Goal: Information Seeking & Learning: Find specific fact

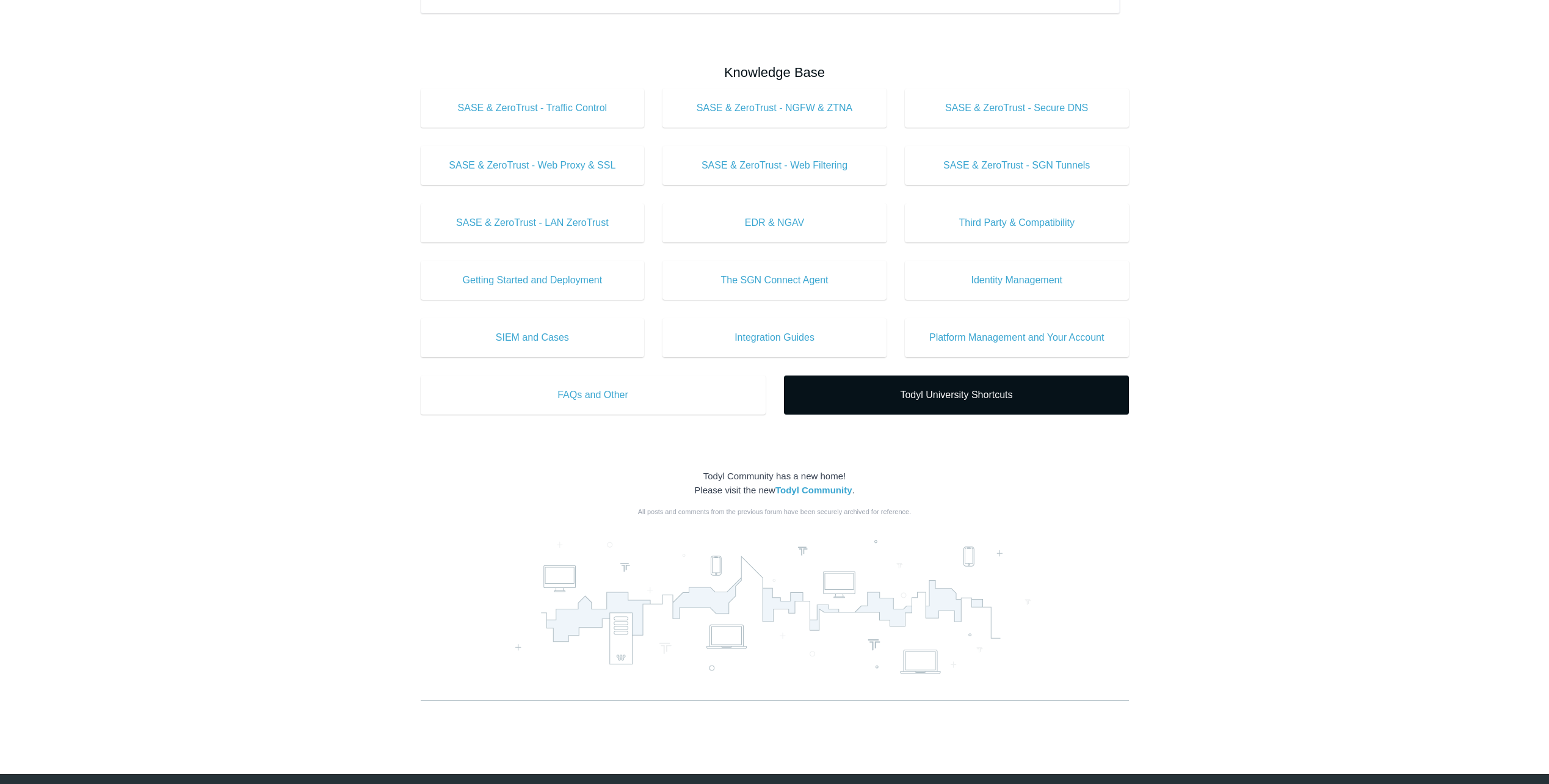
scroll to position [366, 0]
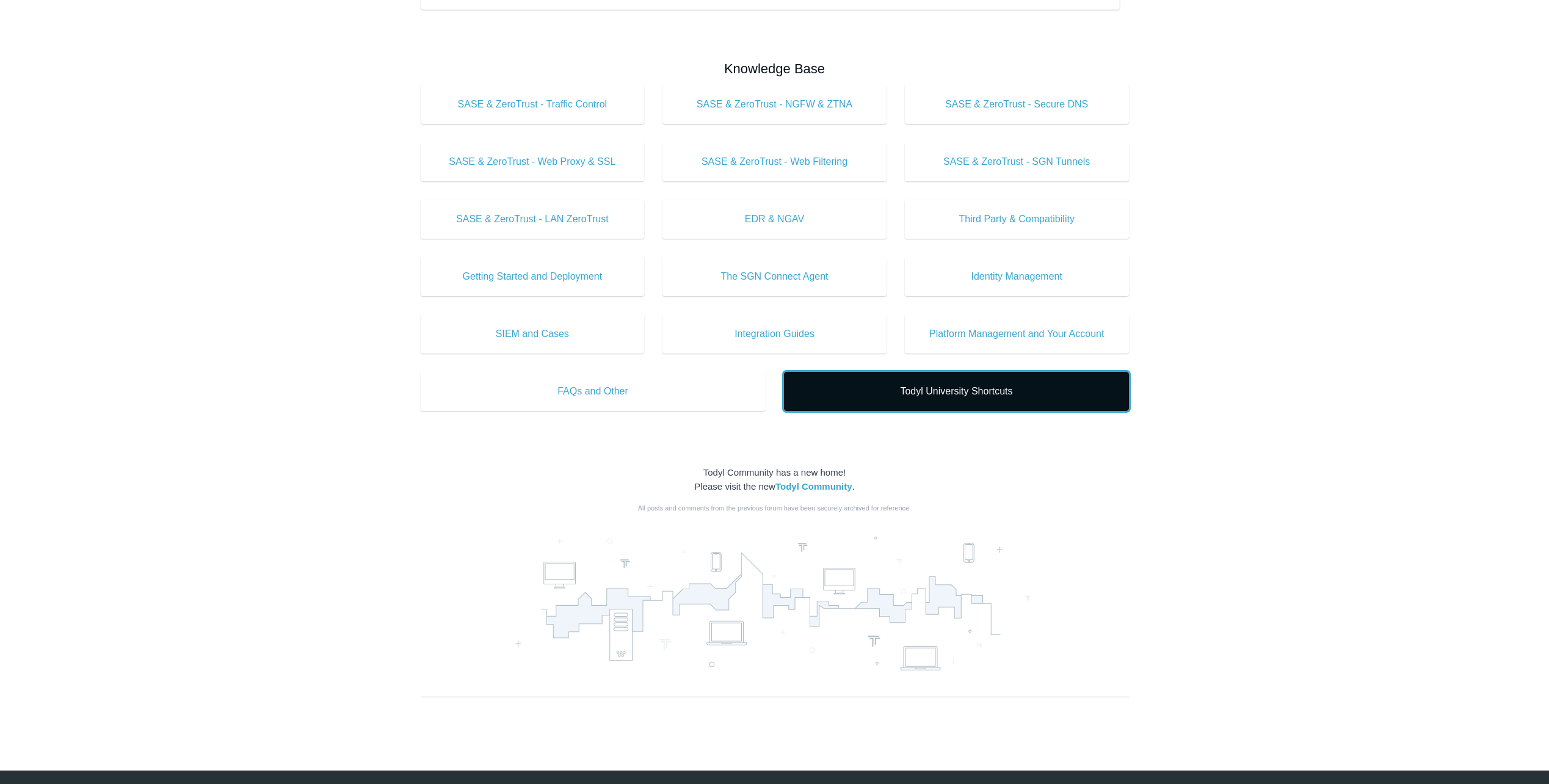
click at [970, 392] on span "Todyl University Shortcuts" at bounding box center [956, 391] width 308 height 14
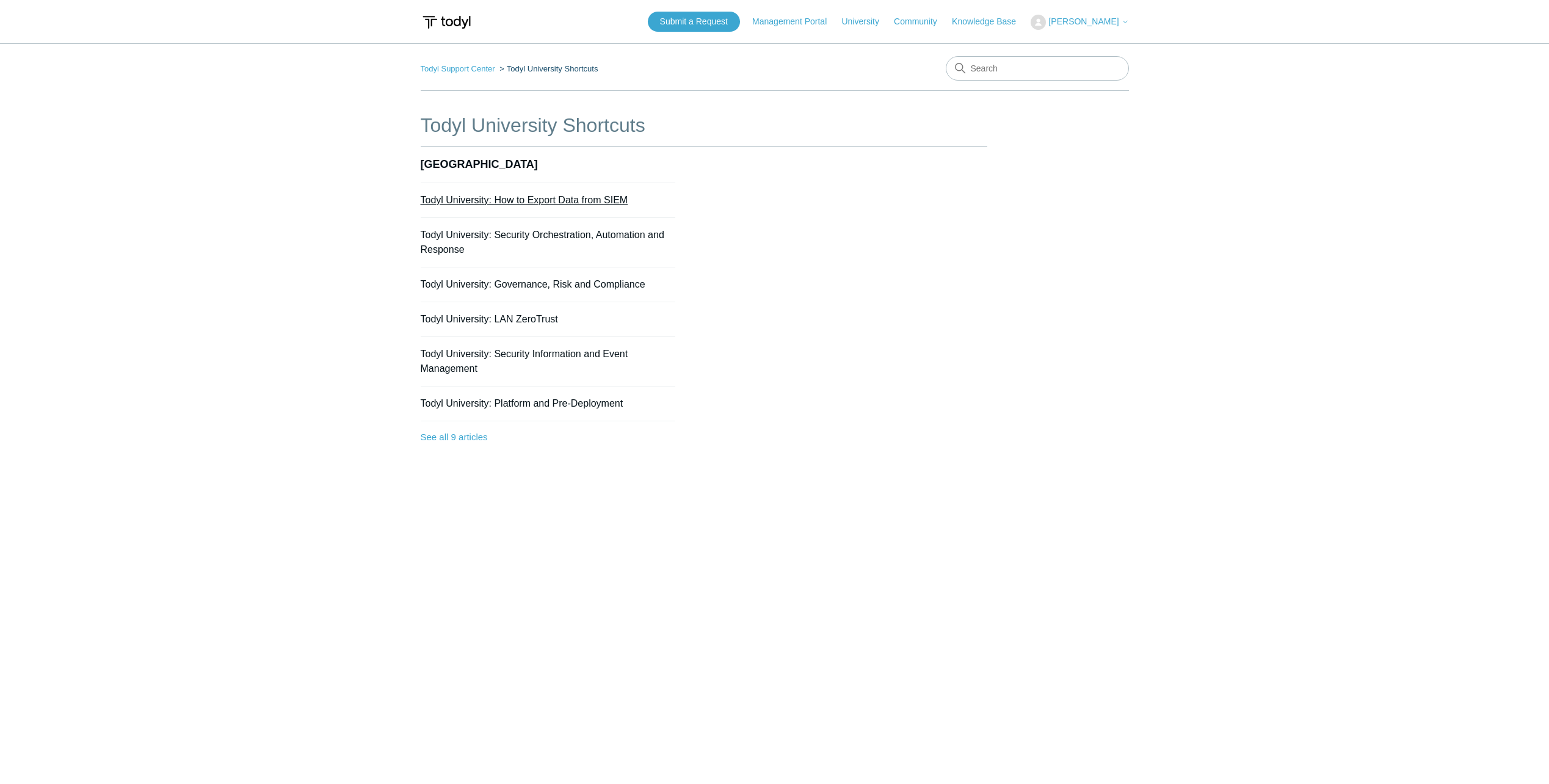
click at [572, 198] on link "Todyl University: How to Export Data from SIEM" at bounding box center [524, 200] width 207 height 10
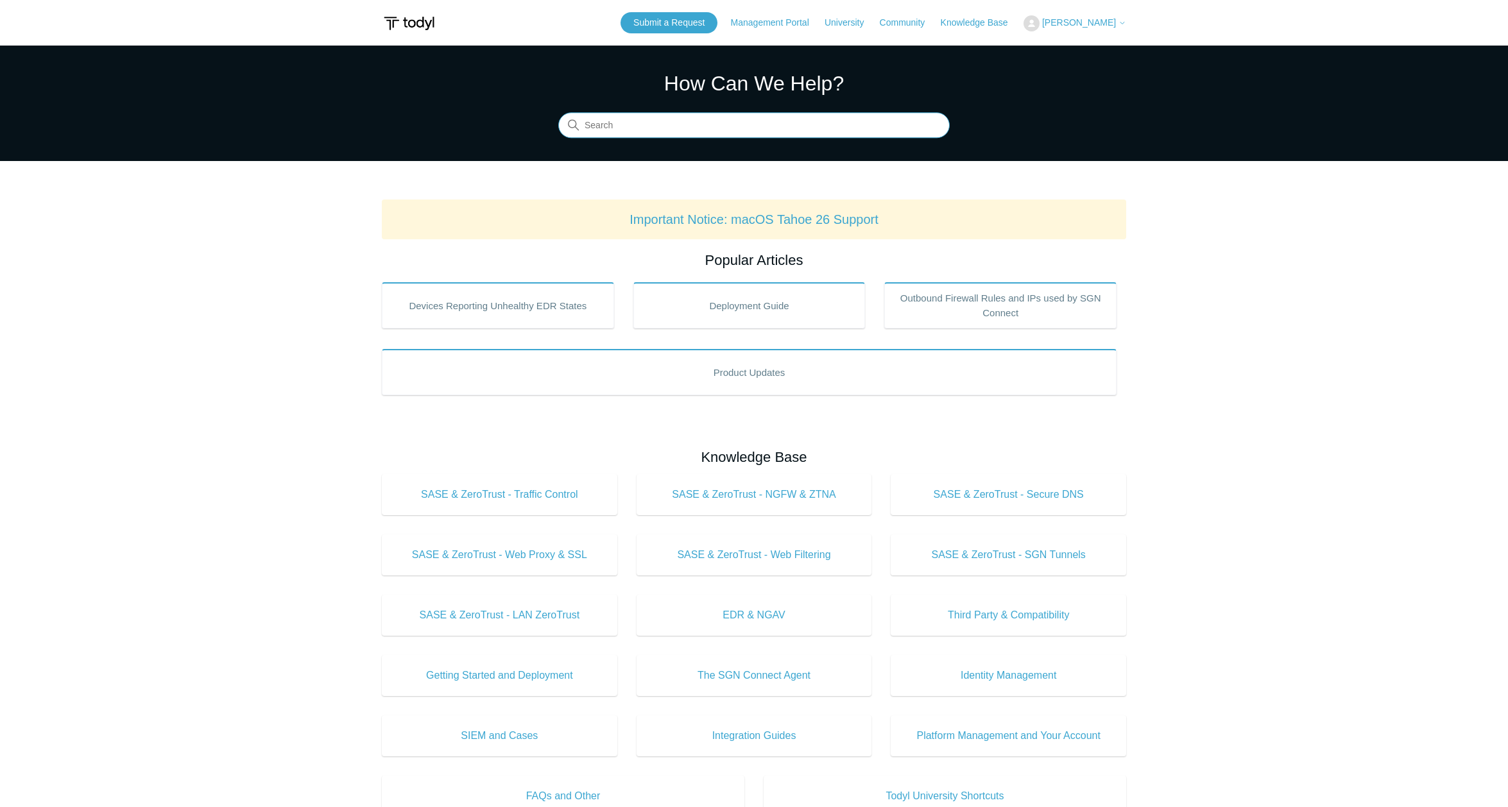
click at [618, 129] on input "Search" at bounding box center [753, 126] width 391 height 26
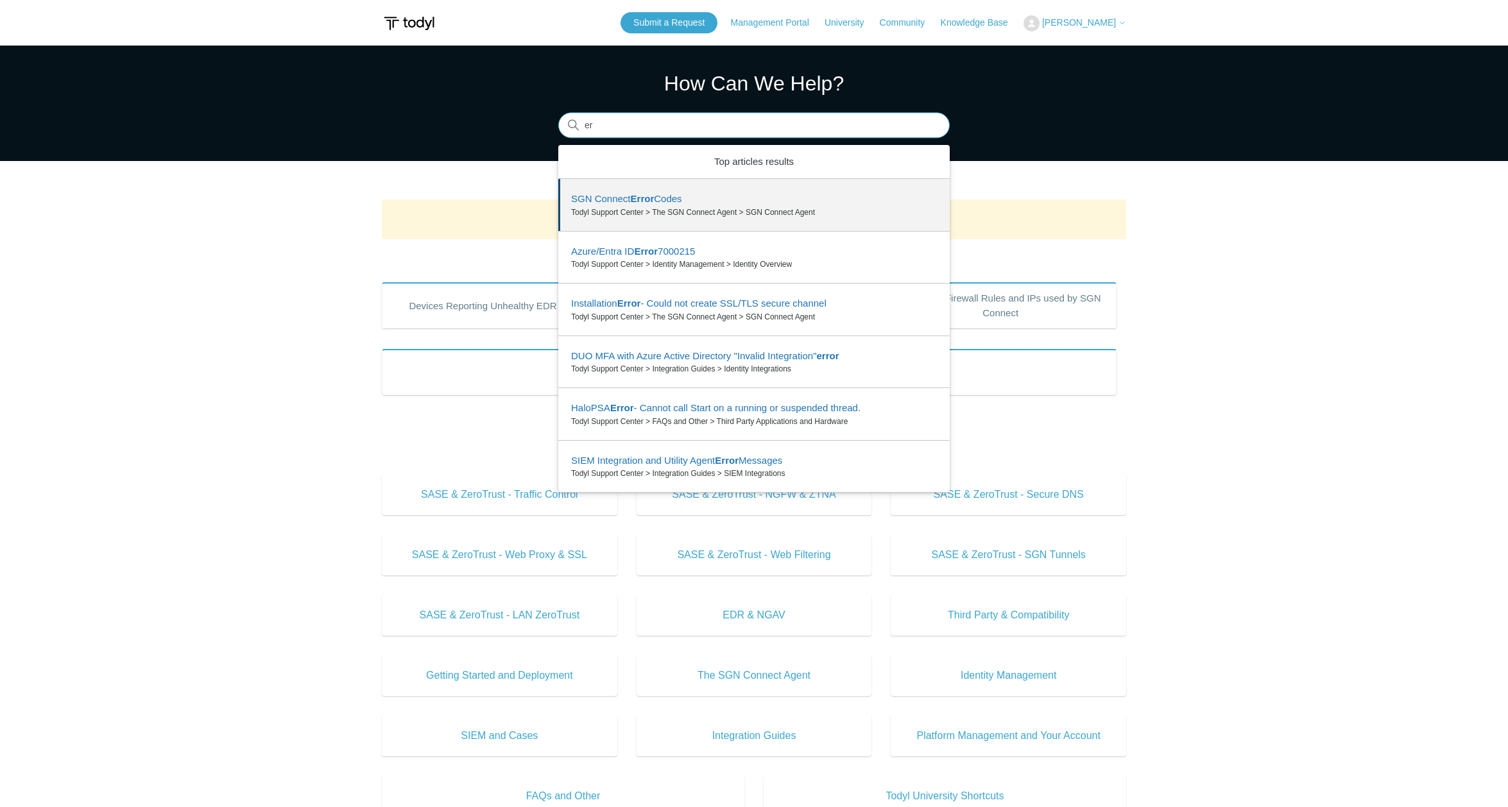
type input "e"
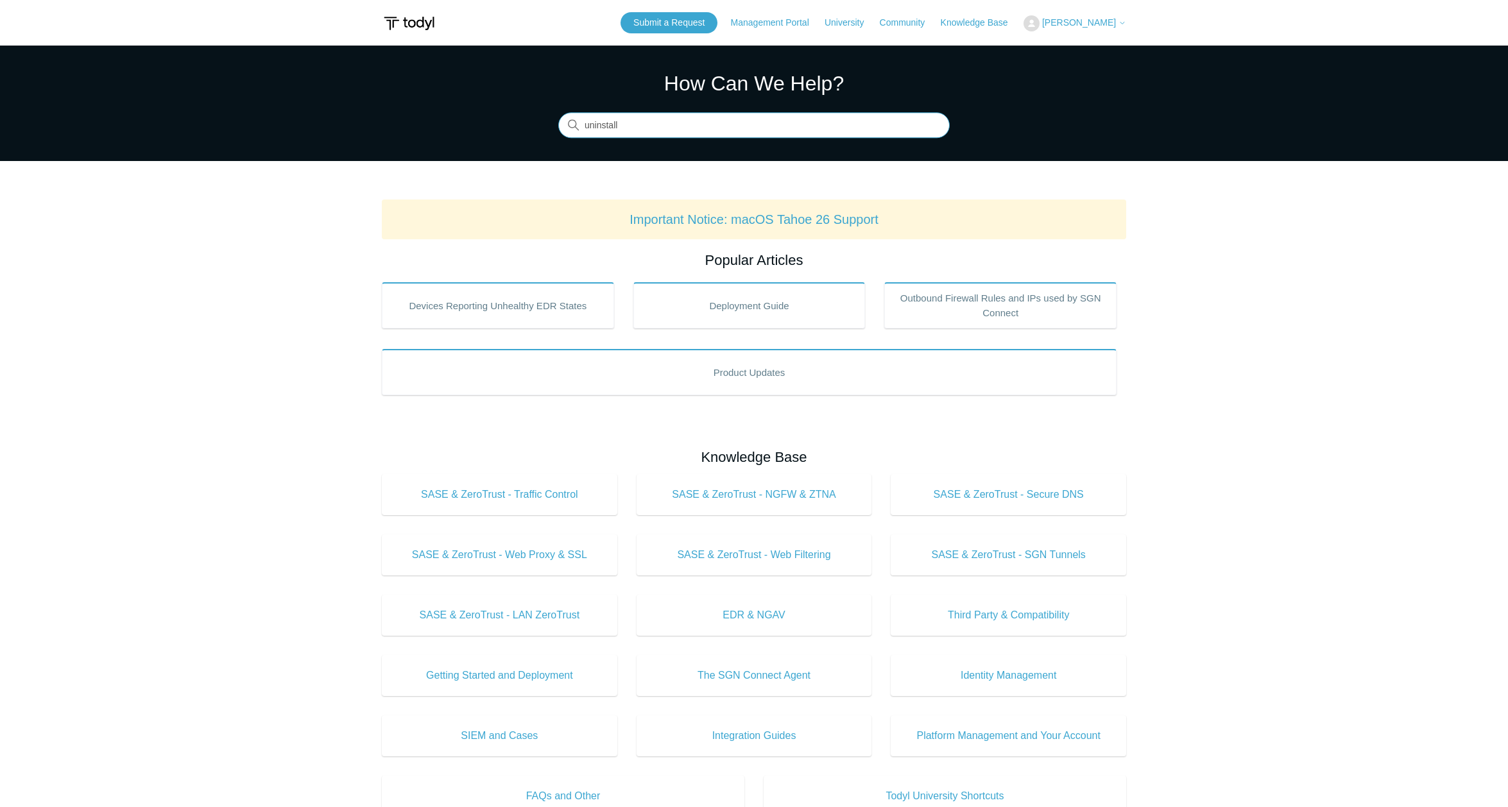
type input "uninstall"
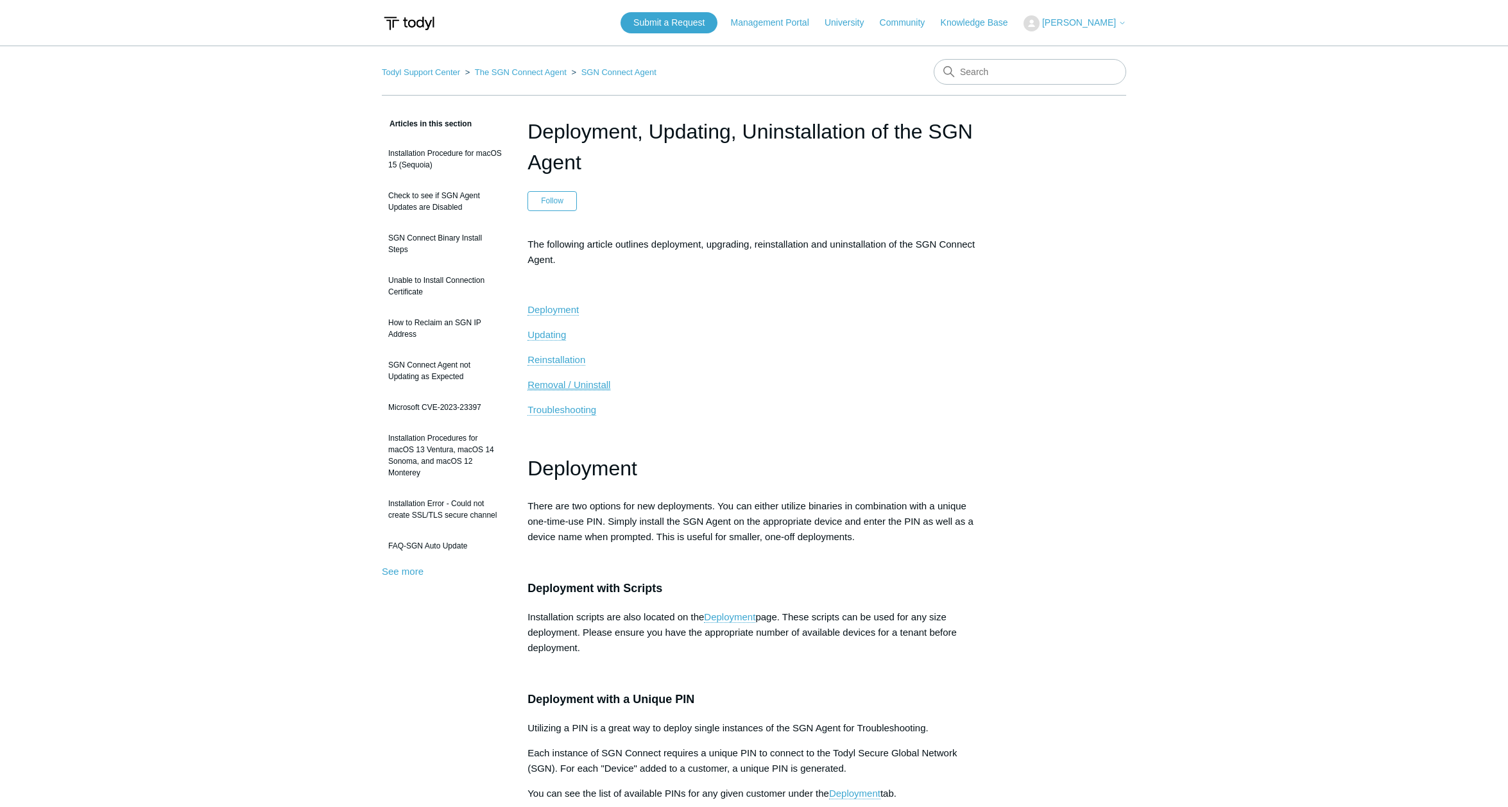
drag, startPoint x: 596, startPoint y: 384, endPoint x: 627, endPoint y: 385, distance: 30.8
click at [596, 384] on span "Removal / Uninstall" at bounding box center [568, 384] width 83 height 11
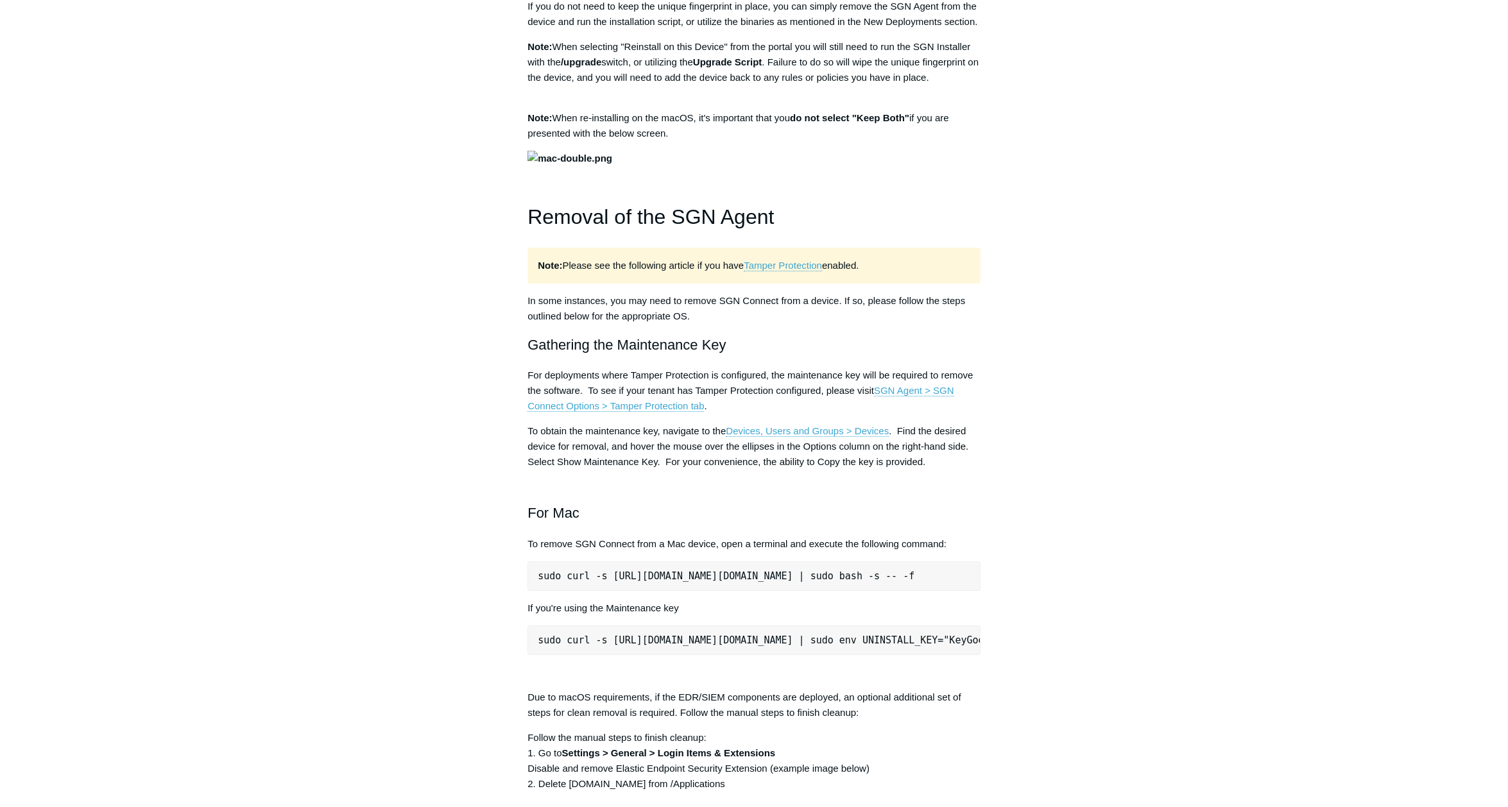
scroll to position [1277, 0]
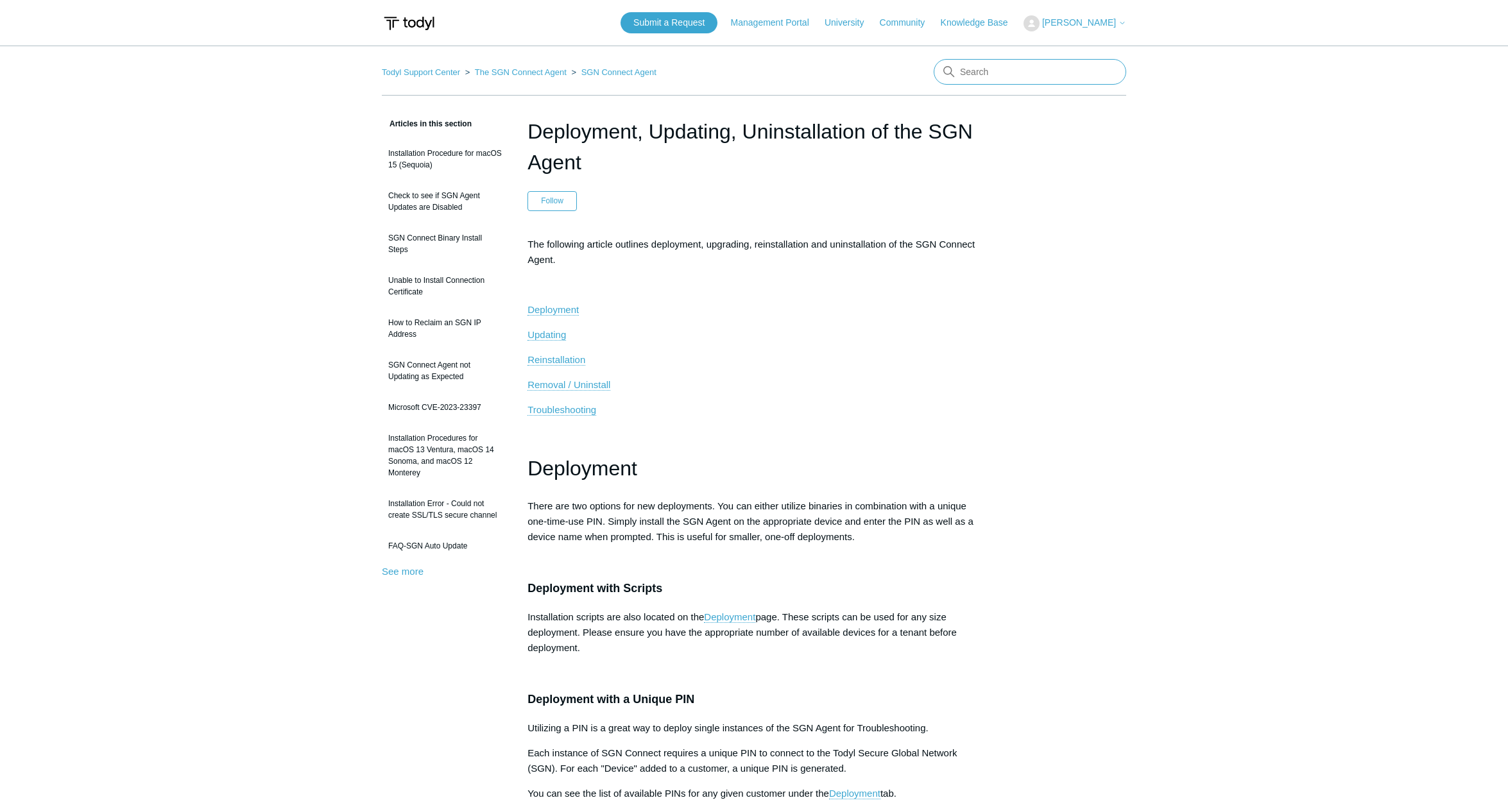
click at [985, 76] on input "Search" at bounding box center [1029, 72] width 192 height 26
type input "error code"
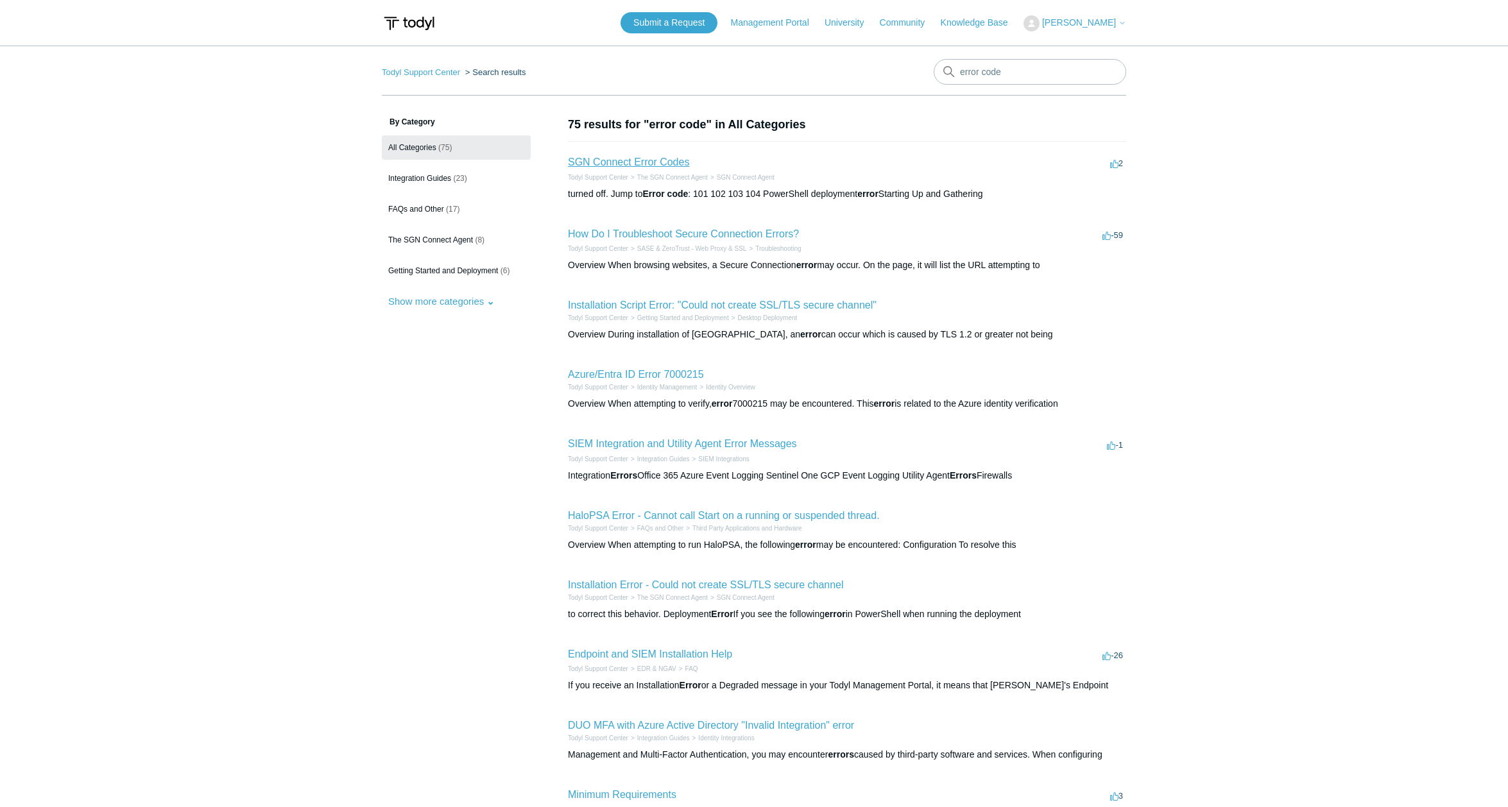
click at [660, 161] on link "SGN Connect Error Codes" at bounding box center [628, 162] width 121 height 11
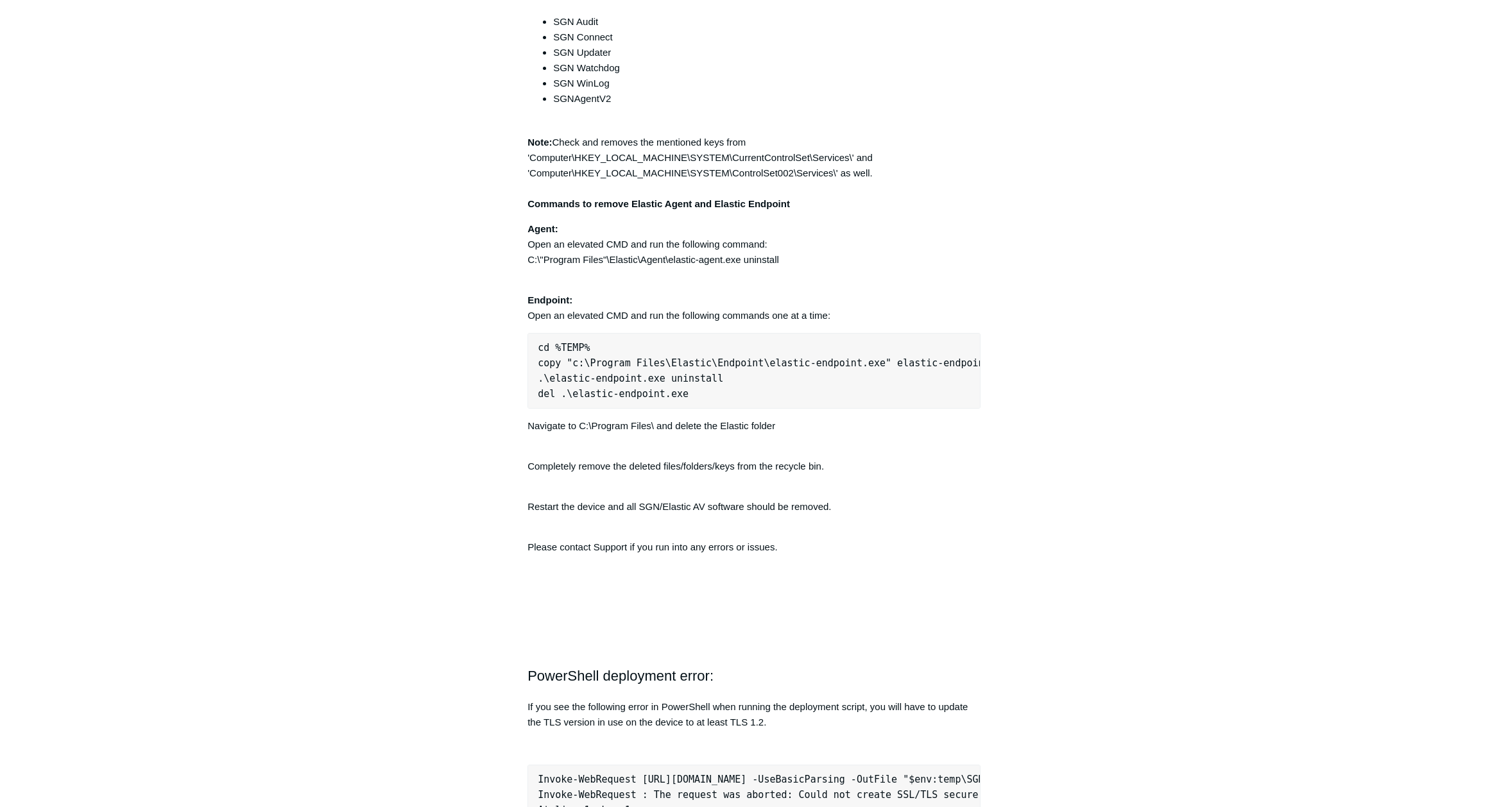
scroll to position [3336, 0]
